Goal: Transaction & Acquisition: Purchase product/service

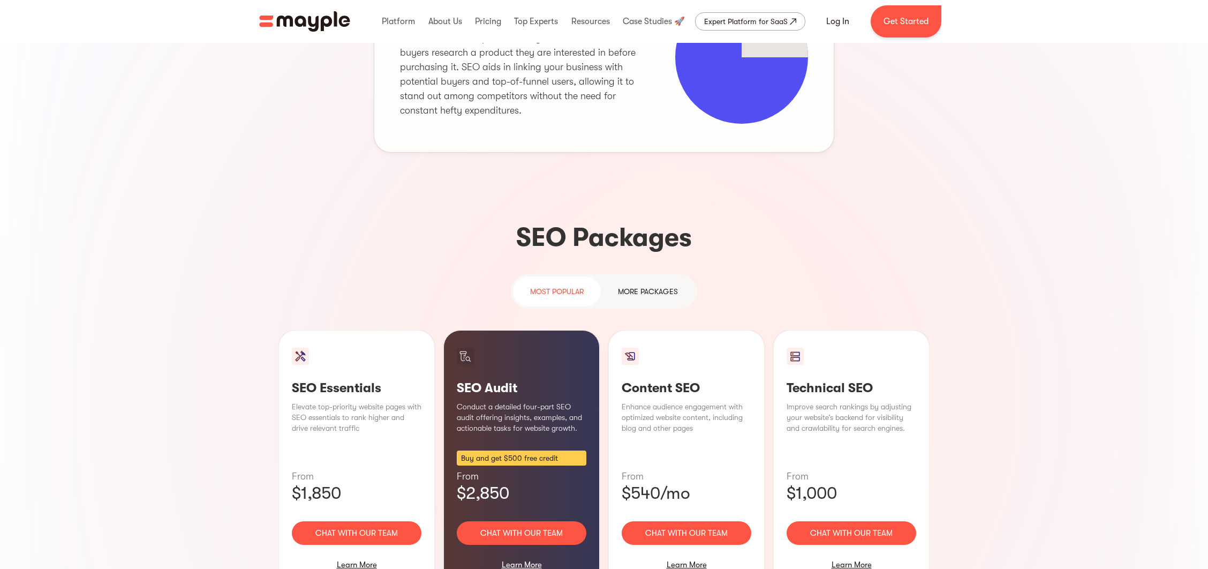
scroll to position [643, 0]
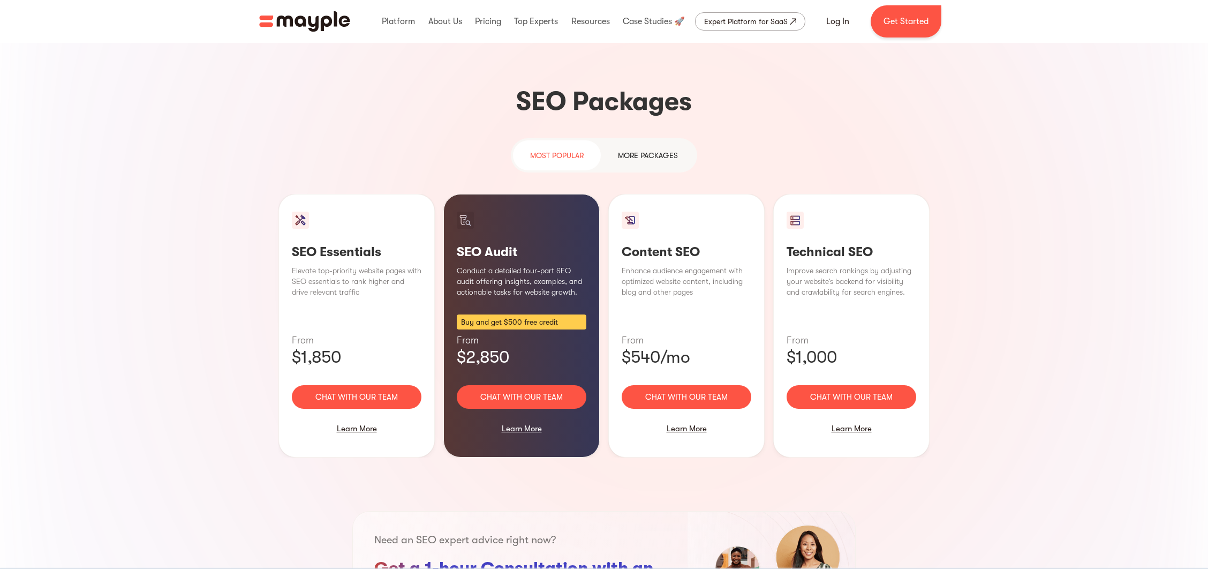
click at [660, 149] on div "MORE packages" at bounding box center [648, 155] width 60 height 13
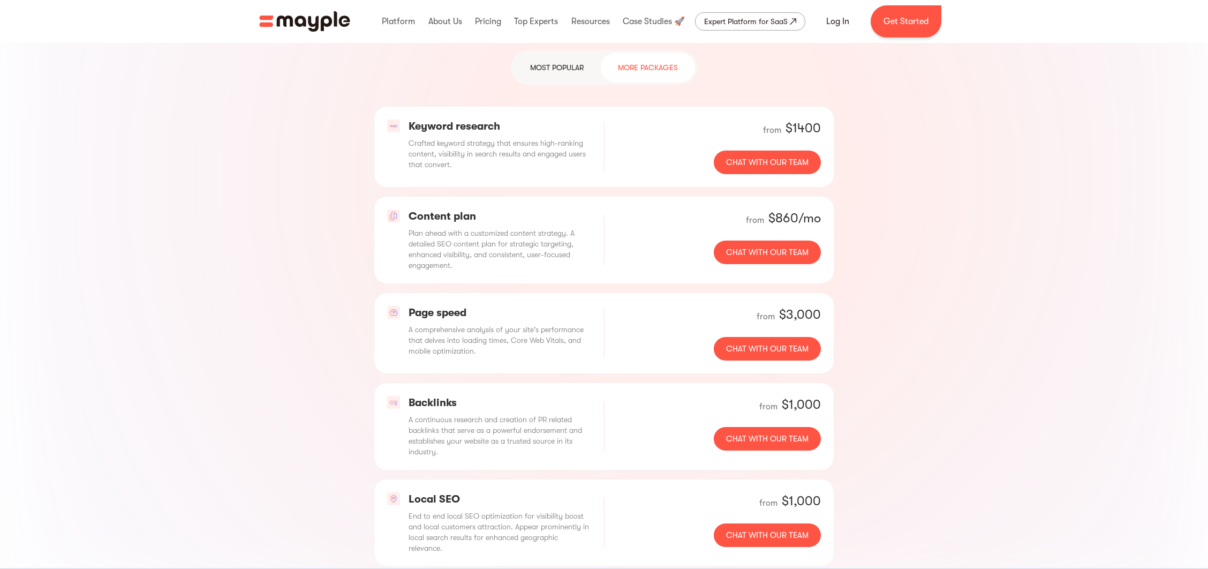
scroll to position [857, 0]
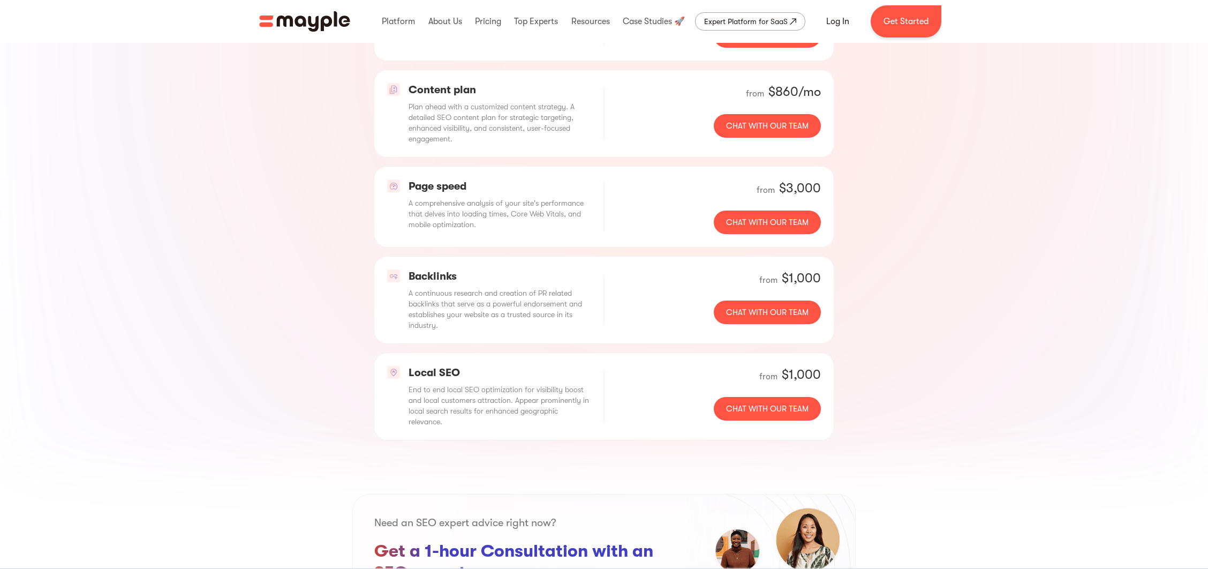
click at [333, 153] on div "Keyword research Crafted keyword strategy that ensures high-ranking content, vi…" at bounding box center [604, 210] width 651 height 461
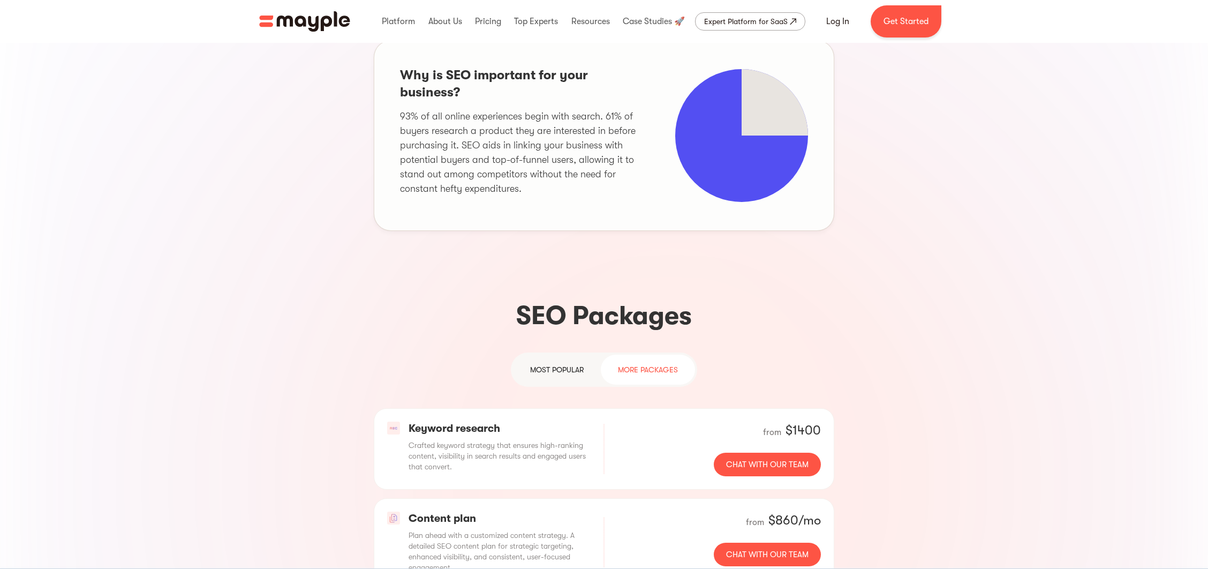
click at [530, 363] on div "most popular" at bounding box center [557, 369] width 54 height 13
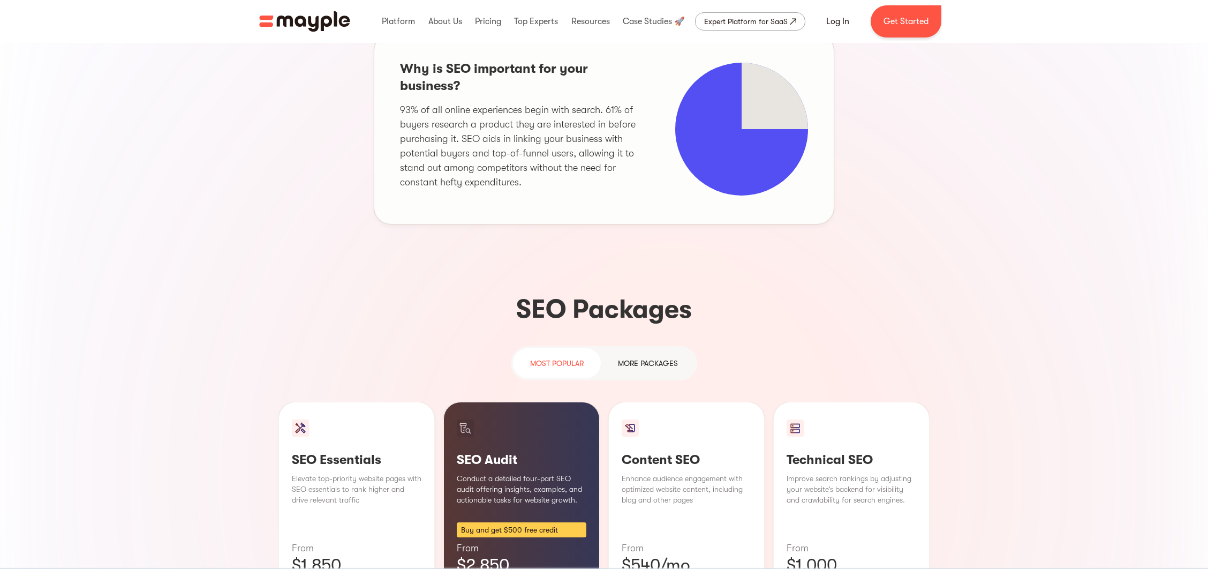
scroll to position [714, 0]
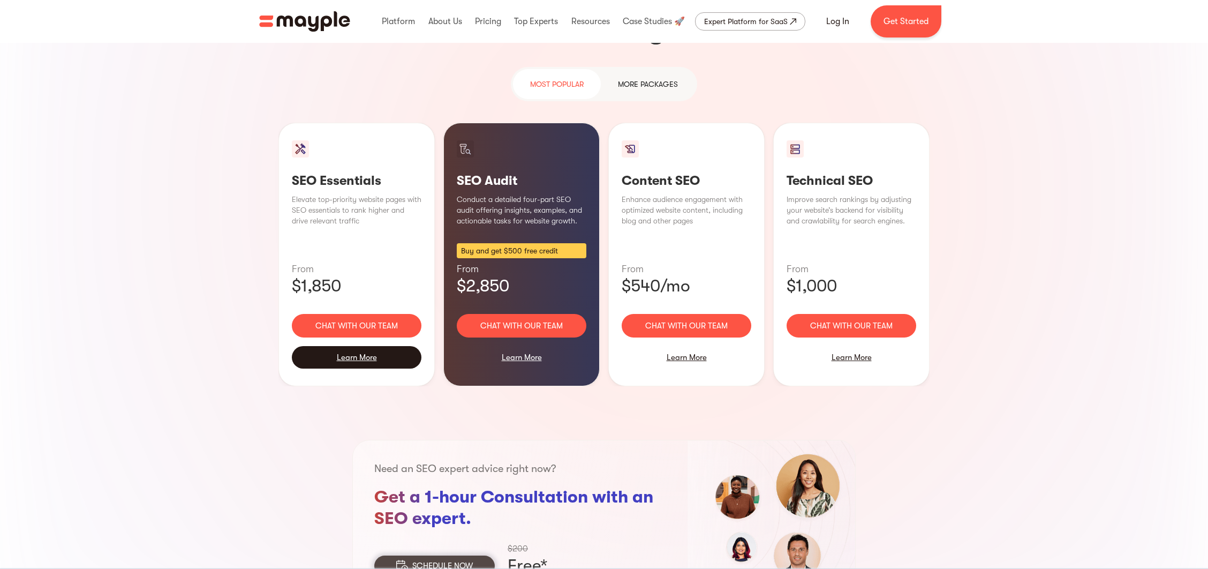
click at [348, 346] on div "Learn More" at bounding box center [357, 357] width 130 height 22
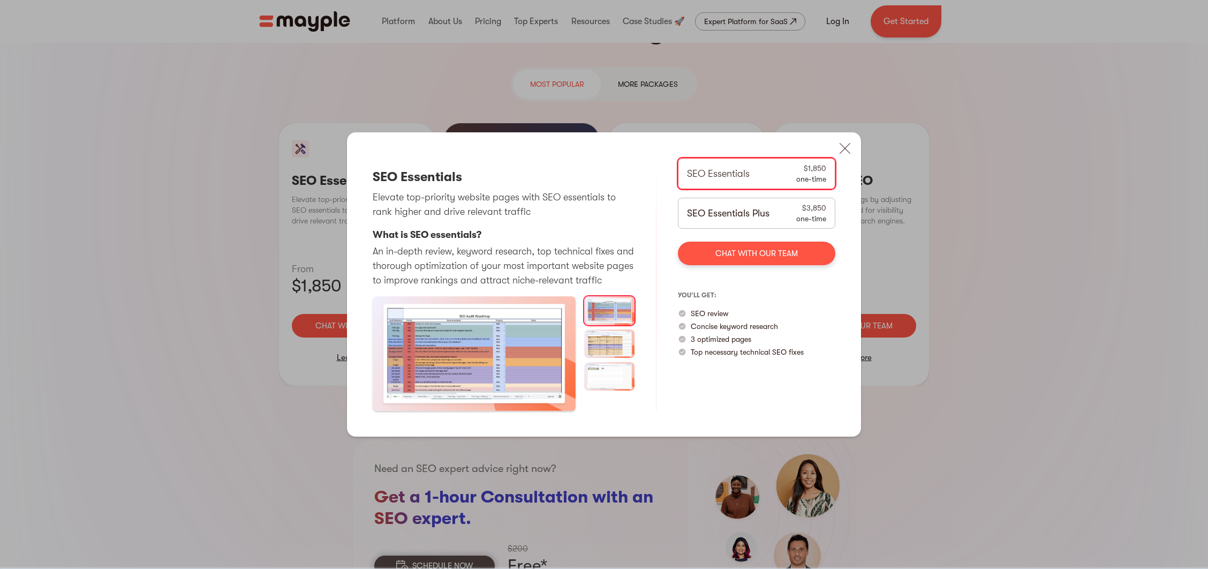
click at [610, 341] on img at bounding box center [609, 343] width 51 height 28
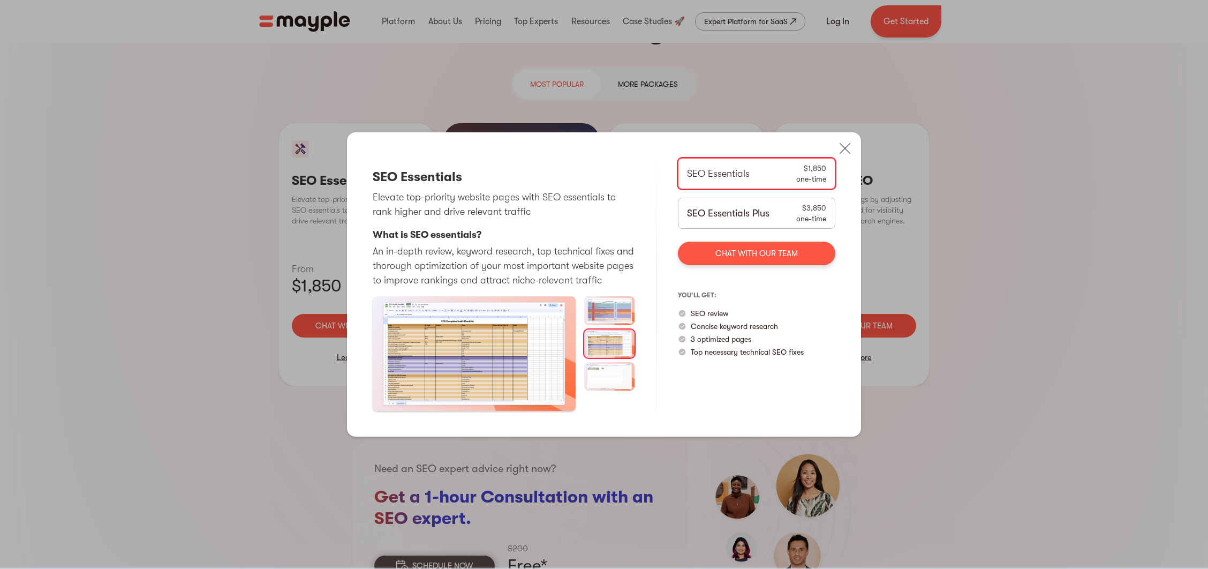
click at [608, 374] on img at bounding box center [609, 376] width 51 height 28
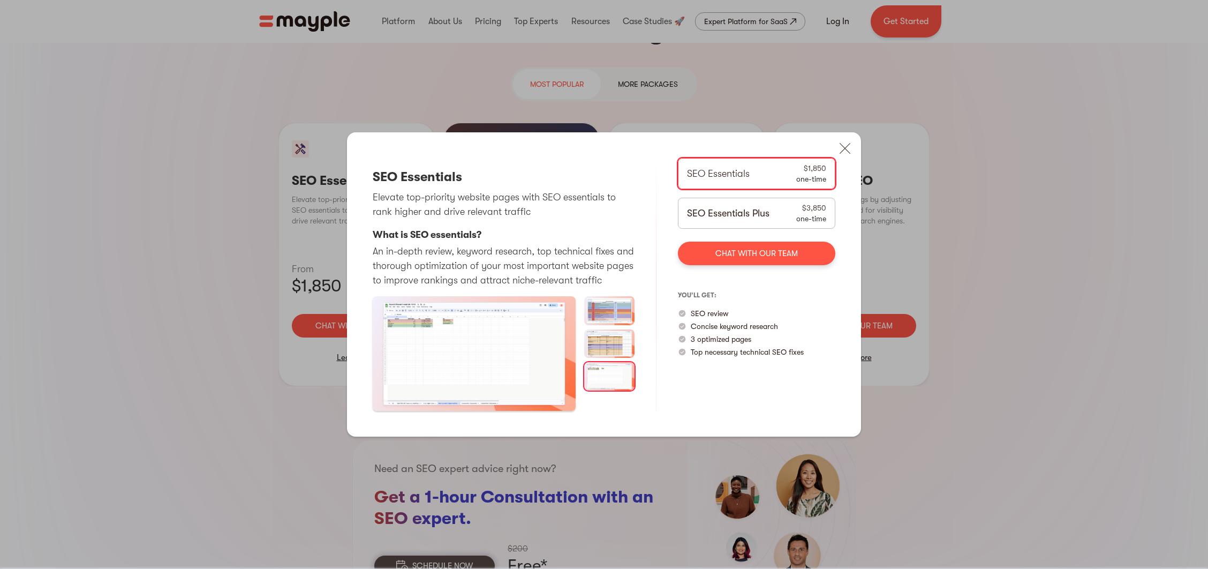
click at [606, 309] on img at bounding box center [609, 310] width 51 height 28
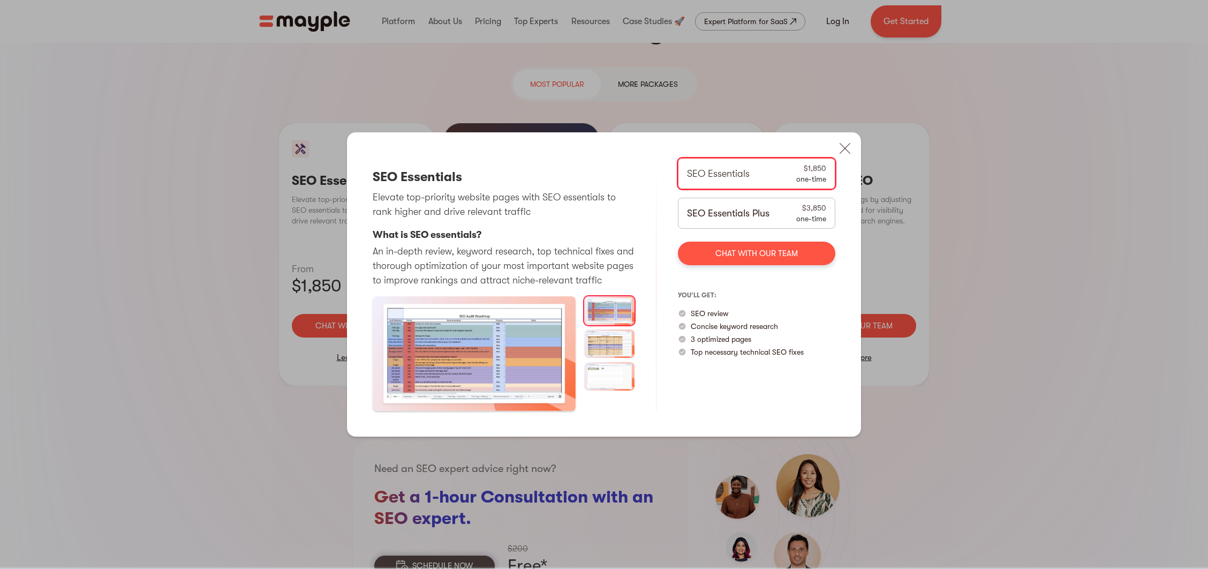
click at [750, 203] on div "SEO Essentials Plus $3,850 one-time" at bounding box center [756, 213] width 157 height 31
click at [845, 151] on img at bounding box center [845, 149] width 24 height 24
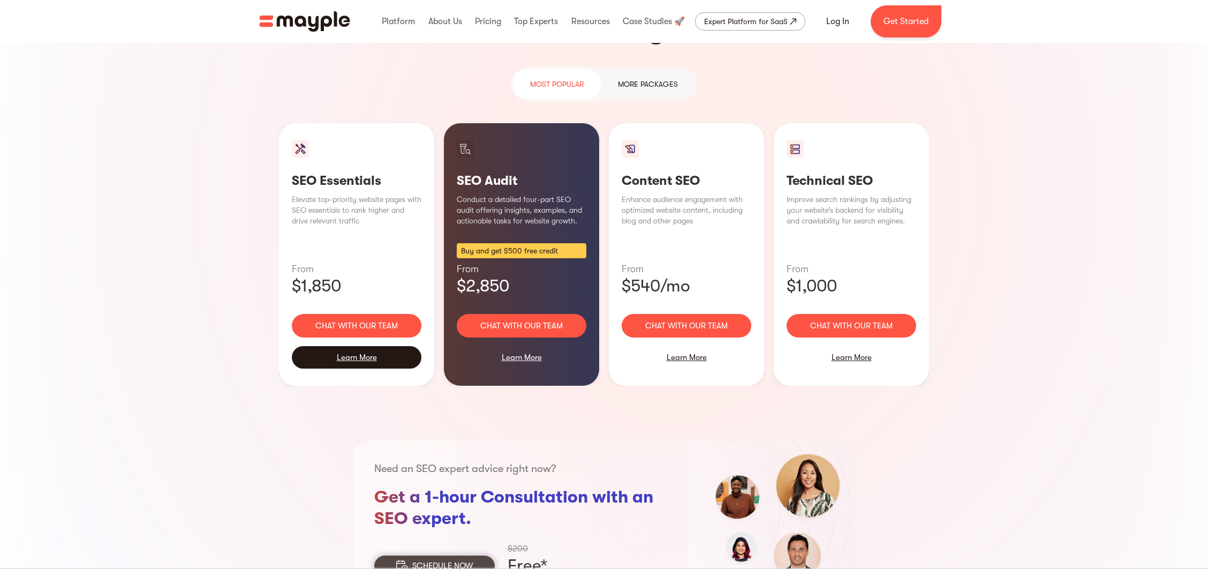
click at [361, 346] on div "Learn More" at bounding box center [357, 357] width 130 height 22
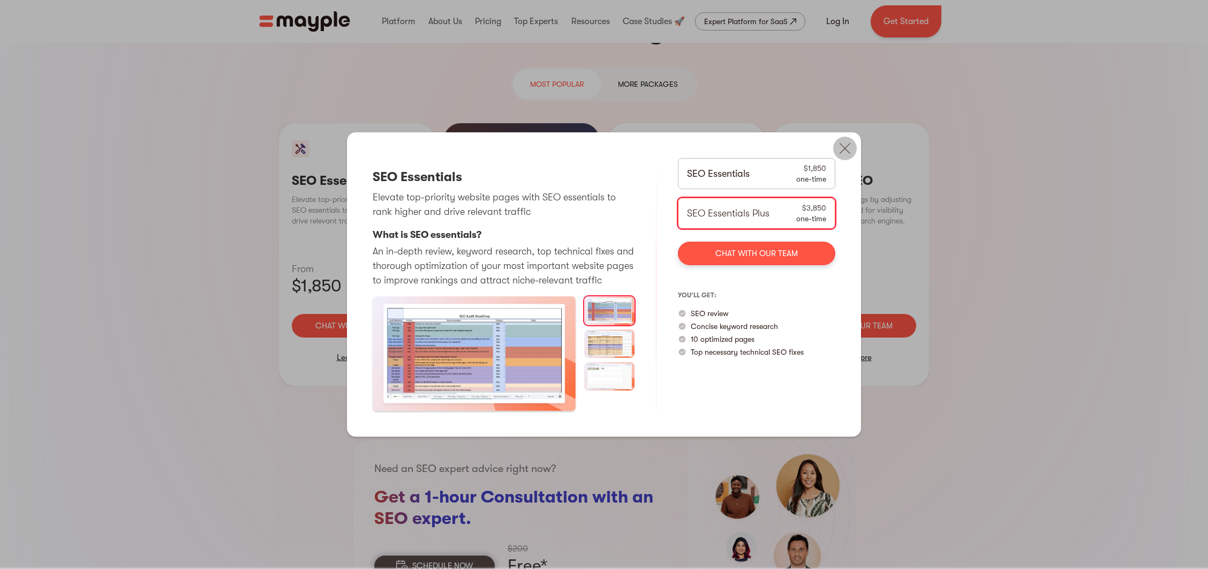
click at [841, 145] on img at bounding box center [845, 149] width 24 height 24
